Goal: Register for event/course

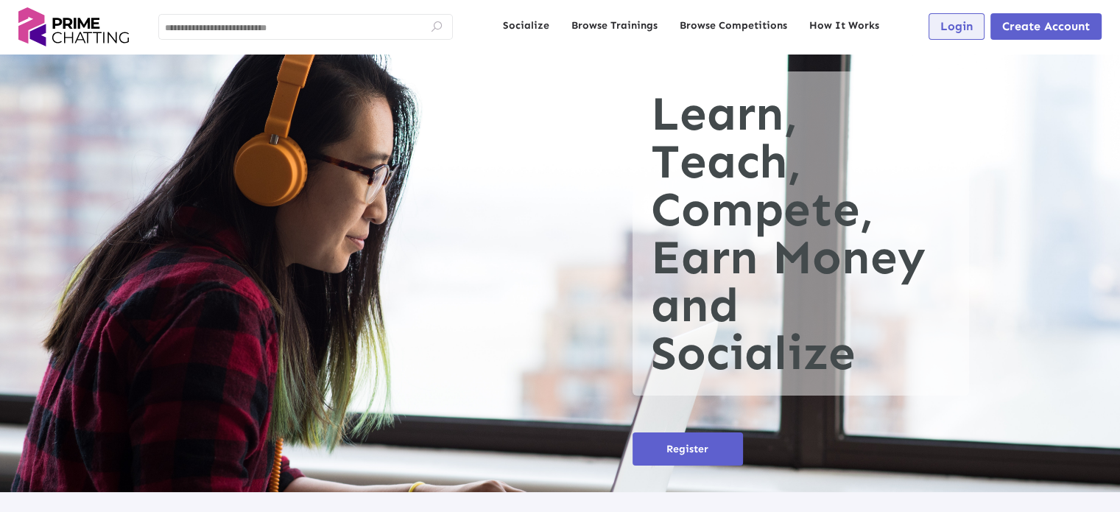
click at [962, 26] on span "Login" at bounding box center [956, 26] width 32 height 14
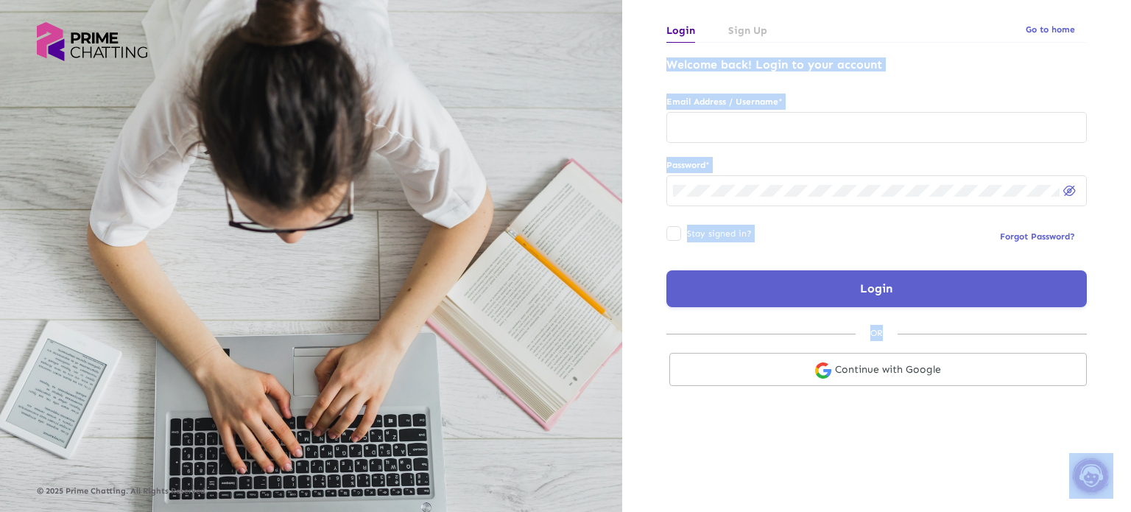
drag, startPoint x: 962, startPoint y: 26, endPoint x: 1130, endPoint y: 546, distance: 546.9
click at [1119, 511] on html "© 2025 Prime Chatting. All Rights Reserved. Login Sign Up Go to home Welcome ba…" at bounding box center [565, 256] width 1131 height 512
type input "********"
click at [831, 132] on input "********" at bounding box center [876, 127] width 407 height 12
click at [867, 91] on div "Welcome back! Login to your account Email Address / Username * ******** Passwor…" at bounding box center [876, 182] width 442 height 250
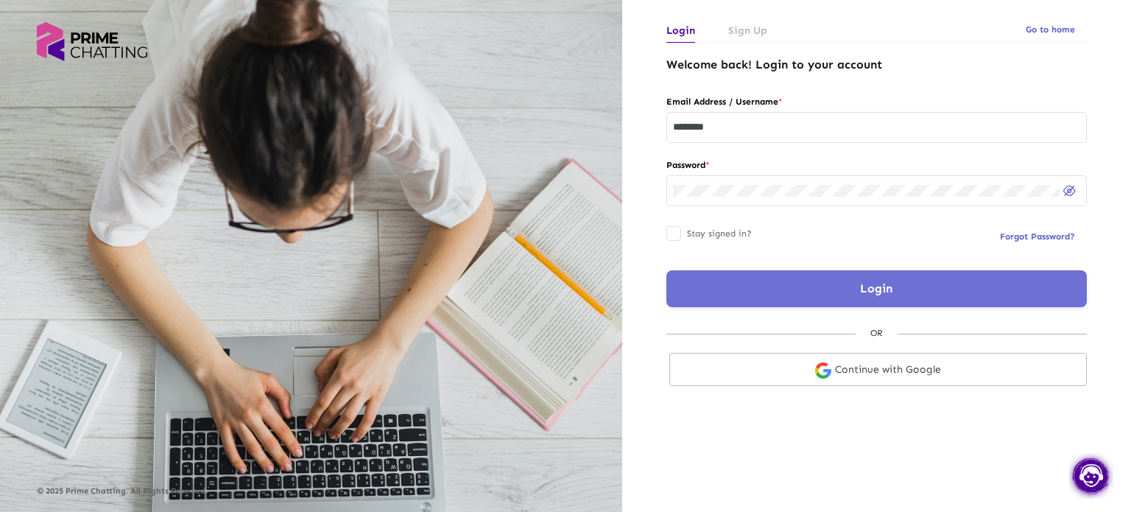
click at [843, 303] on button "Login" at bounding box center [876, 288] width 420 height 37
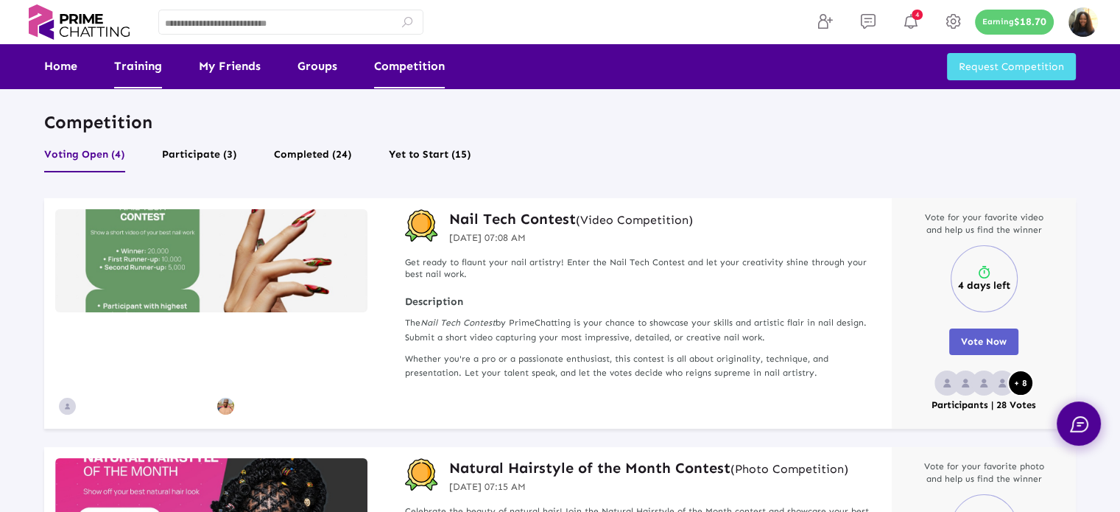
click at [122, 73] on link "Training" at bounding box center [138, 66] width 48 height 44
click at [139, 77] on link "Training" at bounding box center [138, 66] width 48 height 44
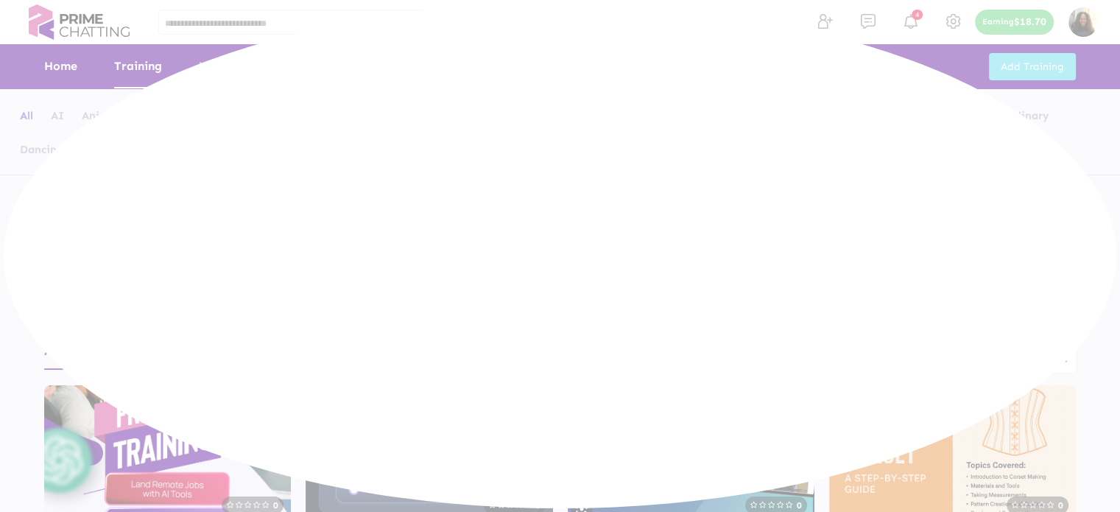
scroll to position [221, 0]
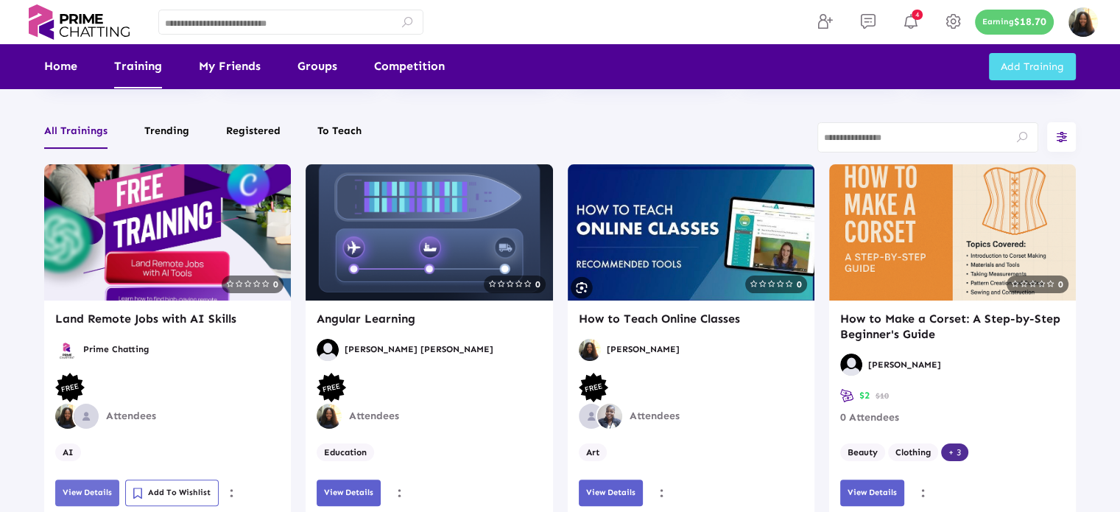
click at [70, 484] on button "View Details" at bounding box center [87, 492] width 64 height 27
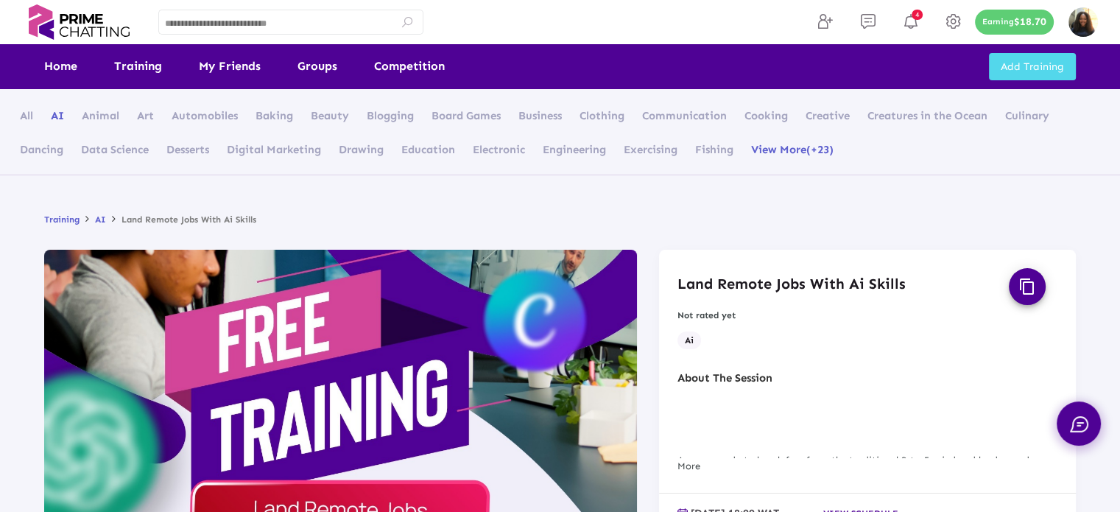
click at [649, 225] on ul "Training AI Land Remote Jobs With Ai Skills" at bounding box center [559, 219] width 1031 height 16
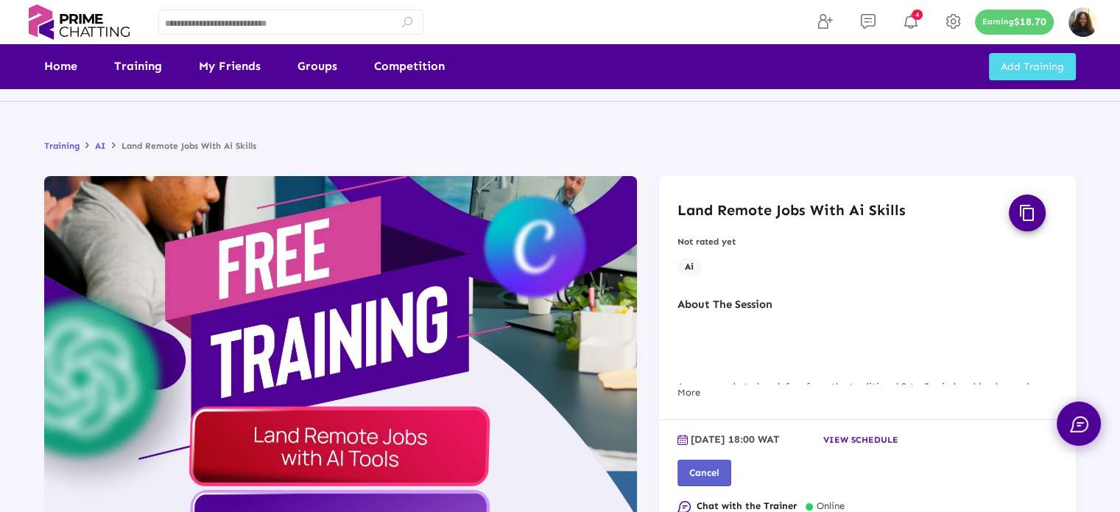
click at [842, 435] on span "View schedule" at bounding box center [860, 439] width 75 height 10
click at [466, 138] on div at bounding box center [560, 256] width 1120 height 512
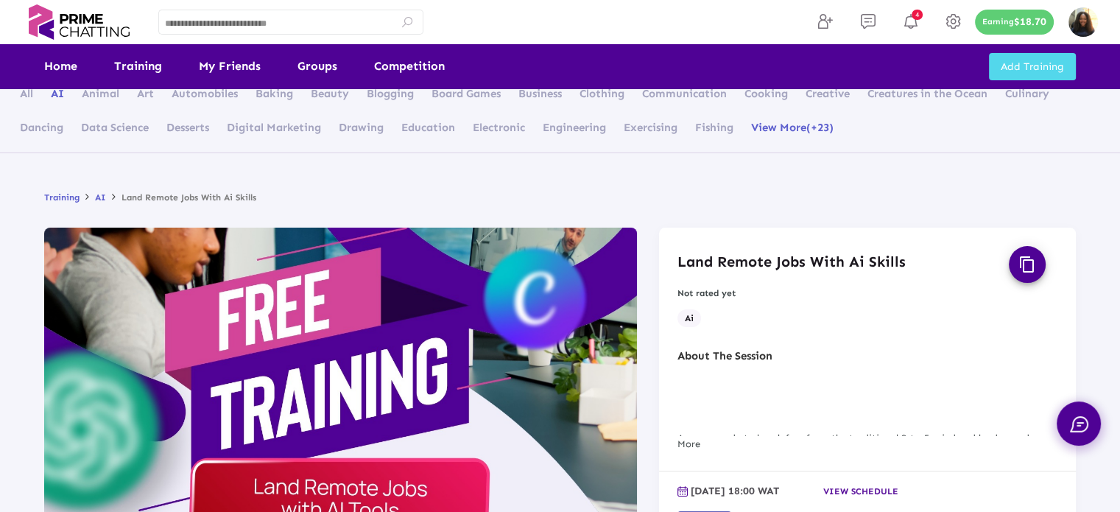
scroll to position [0, 0]
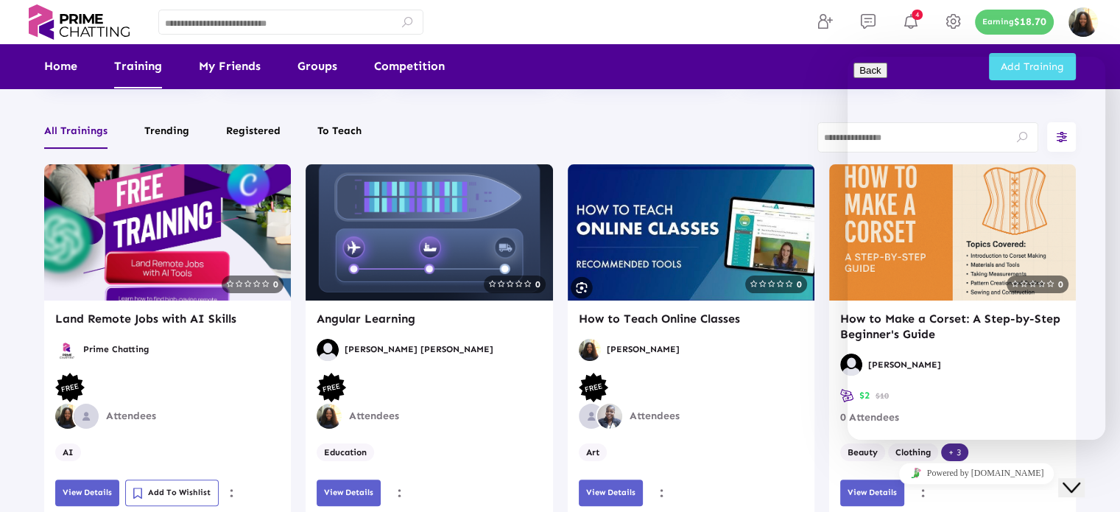
click at [1070, 483] on div "Close Chat This icon closes the chat window." at bounding box center [1071, 488] width 18 height 18
drag, startPoint x: 1067, startPoint y: 490, endPoint x: 2123, endPoint y: 942, distance: 1149.2
click at [1067, 490] on button "Close Chat This icon closes the chat window." at bounding box center [1071, 487] width 27 height 19
